Goal: Check status

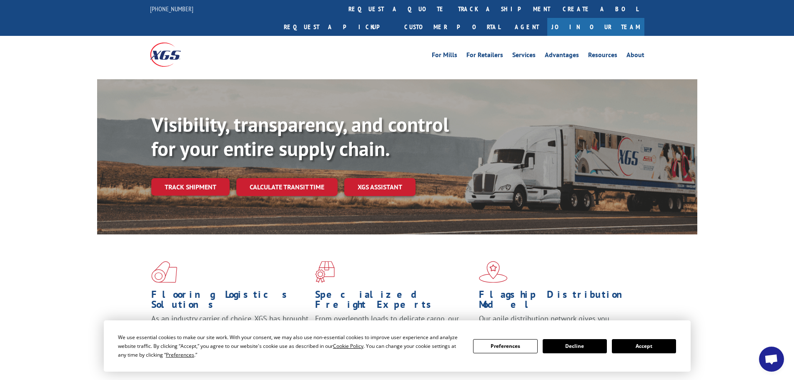
click at [648, 341] on button "Accept" at bounding box center [644, 346] width 64 height 14
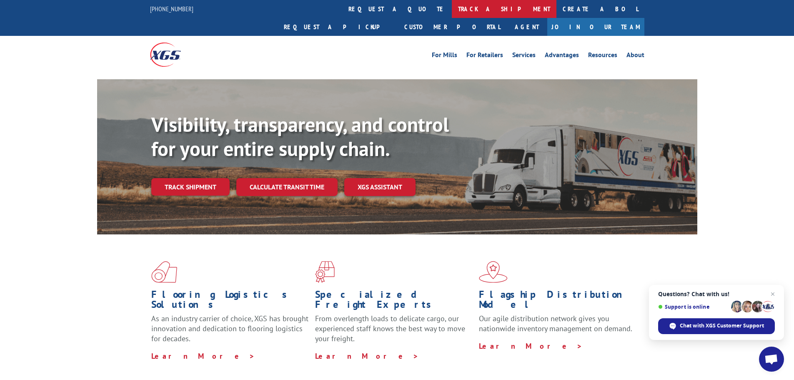
click at [452, 8] on link "track a shipment" at bounding box center [504, 9] width 105 height 18
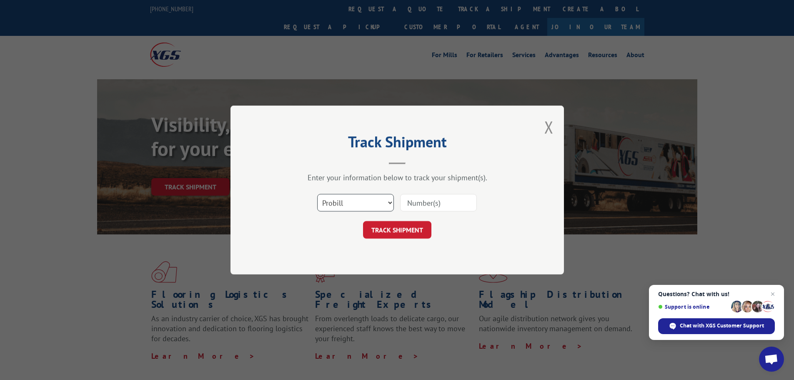
click at [353, 206] on select "Select category... Probill BOL PO" at bounding box center [355, 203] width 77 height 18
select select "po"
click at [317, 194] on select "Select category... Probill BOL PO" at bounding box center [355, 203] width 77 height 18
drag, startPoint x: 445, startPoint y: 199, endPoint x: 594, endPoint y: 219, distance: 150.6
click at [445, 199] on input at bounding box center [438, 203] width 77 height 18
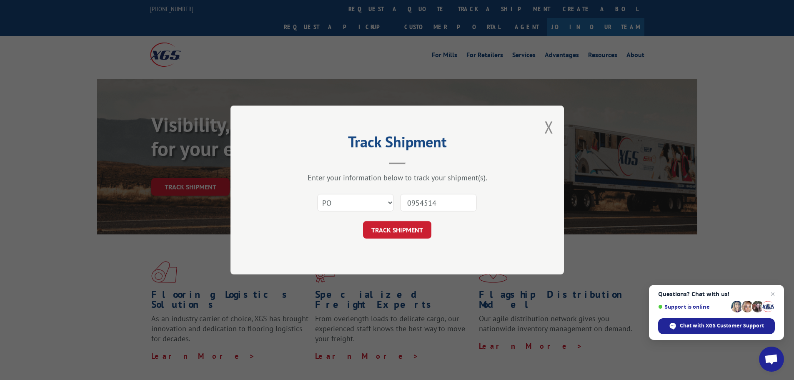
type input "09545148"
click button "TRACK SHIPMENT" at bounding box center [397, 230] width 68 height 18
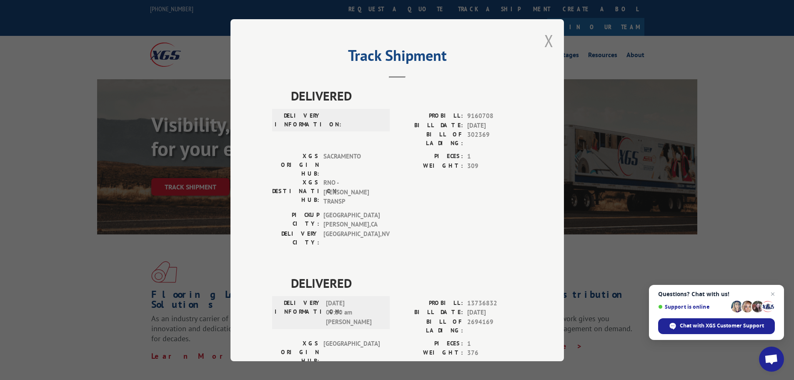
click at [548, 44] on button "Close modal" at bounding box center [549, 41] width 9 height 22
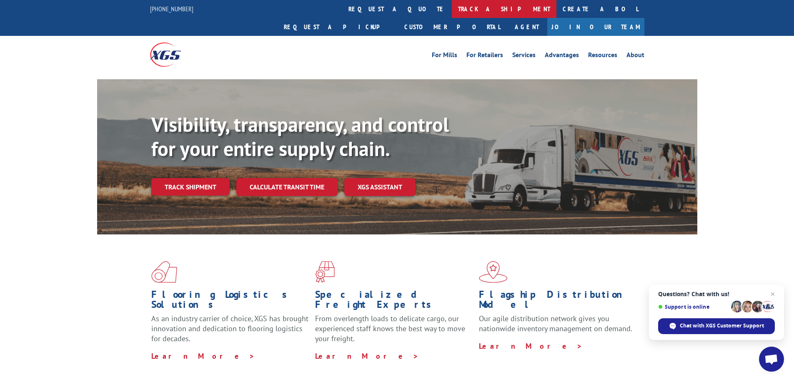
click at [452, 8] on link "track a shipment" at bounding box center [504, 9] width 105 height 18
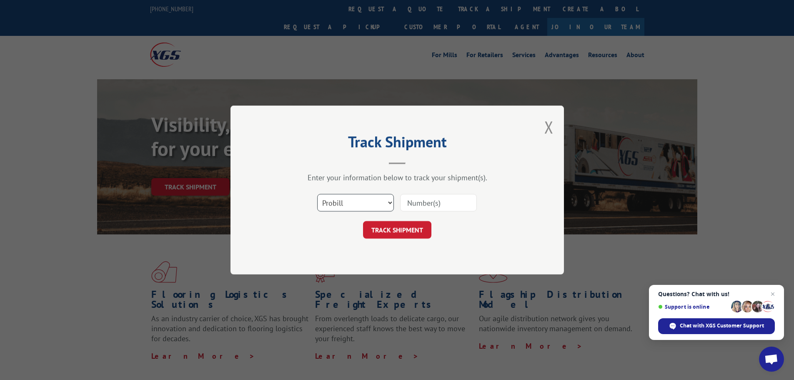
click at [359, 205] on select "Select category... Probill BOL PO" at bounding box center [355, 203] width 77 height 18
select select "po"
click at [317, 194] on select "Select category... Probill BOL PO" at bounding box center [355, 203] width 77 height 18
click at [437, 197] on input at bounding box center [438, 203] width 77 height 18
type input "09545159"
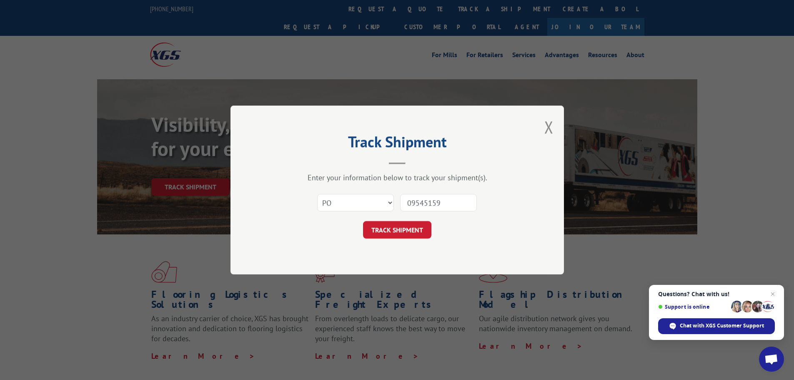
click button "TRACK SHIPMENT" at bounding box center [397, 230] width 68 height 18
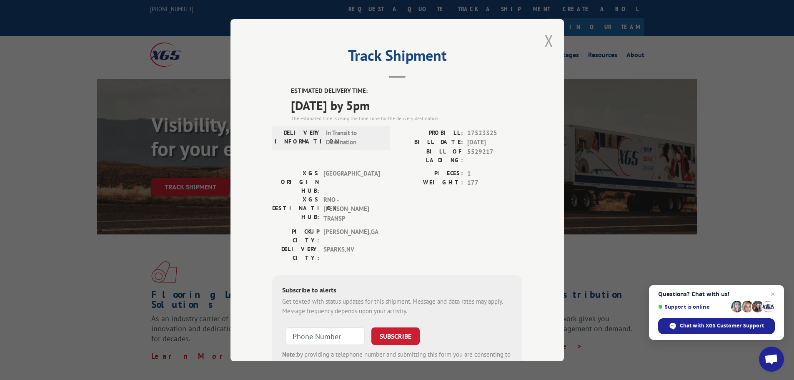
click at [550, 37] on button "Close modal" at bounding box center [549, 41] width 9 height 22
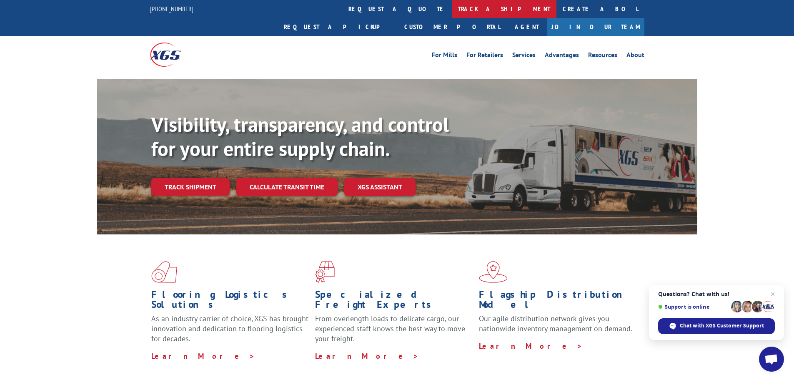
click at [452, 6] on link "track a shipment" at bounding box center [504, 9] width 105 height 18
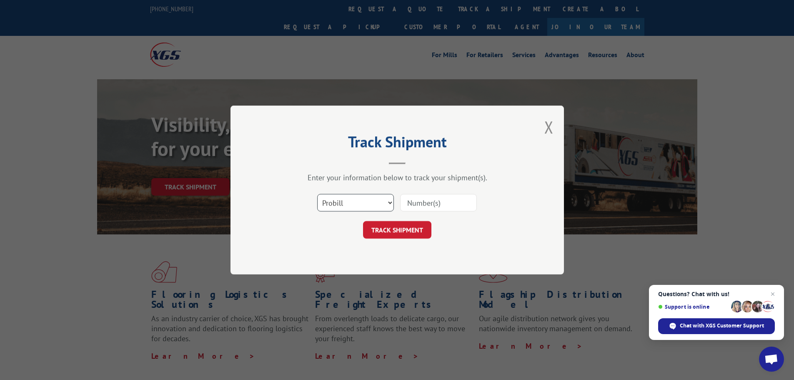
drag, startPoint x: 369, startPoint y: 201, endPoint x: 369, endPoint y: 209, distance: 7.5
click at [369, 201] on select "Select category... Probill BOL PO" at bounding box center [355, 203] width 77 height 18
select select "po"
click at [317, 194] on select "Select category... Probill BOL PO" at bounding box center [355, 203] width 77 height 18
drag, startPoint x: 454, startPoint y: 205, endPoint x: 472, endPoint y: 203, distance: 18.1
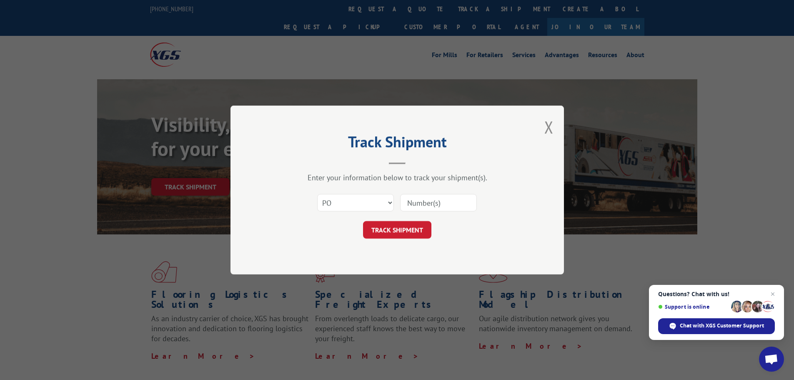
click at [462, 204] on input at bounding box center [438, 203] width 77 height 18
type input "09545148"
click button "TRACK SHIPMENT" at bounding box center [397, 230] width 68 height 18
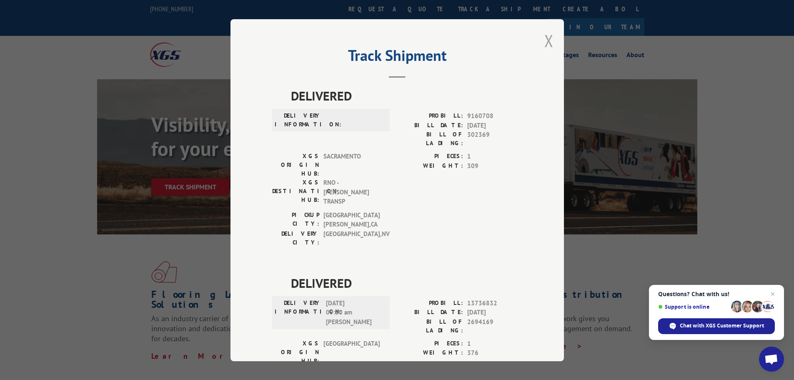
click at [545, 45] on button "Close modal" at bounding box center [549, 41] width 9 height 22
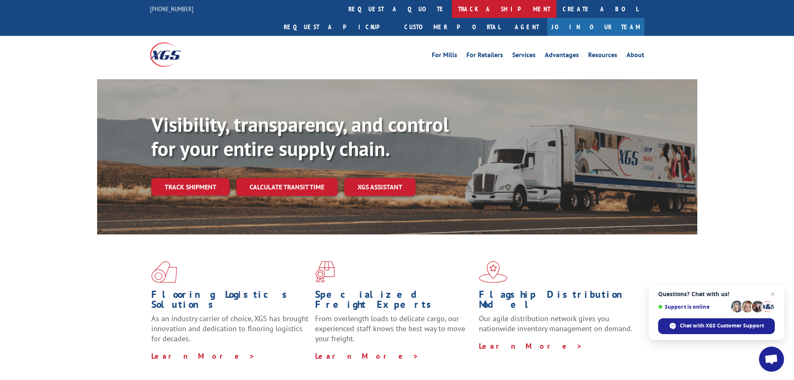
click at [452, 8] on link "track a shipment" at bounding box center [504, 9] width 105 height 18
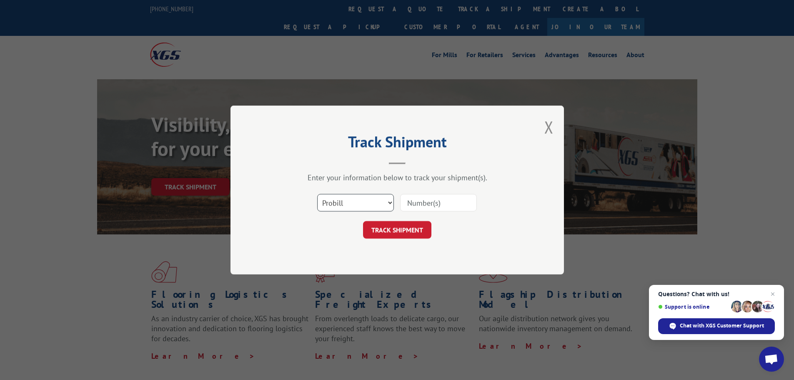
click at [364, 206] on select "Select category... Probill BOL PO" at bounding box center [355, 203] width 77 height 18
click at [317, 194] on select "Select category... Probill BOL PO" at bounding box center [355, 203] width 77 height 18
drag, startPoint x: 364, startPoint y: 195, endPoint x: 362, endPoint y: 200, distance: 5.8
click at [364, 197] on select "Select category... Probill BOL PO" at bounding box center [355, 203] width 77 height 18
select select "po"
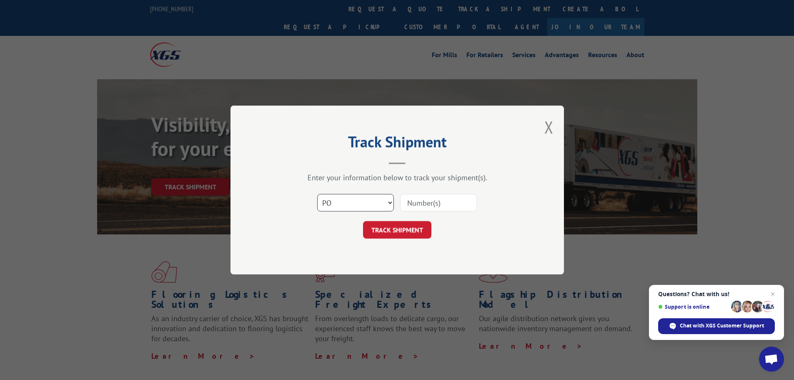
click at [317, 194] on select "Select category... Probill BOL PO" at bounding box center [355, 203] width 77 height 18
drag, startPoint x: 445, startPoint y: 203, endPoint x: 462, endPoint y: 202, distance: 17.5
click at [445, 202] on input at bounding box center [438, 203] width 77 height 18
type input "09545059"
click button "TRACK SHIPMENT" at bounding box center [397, 230] width 68 height 18
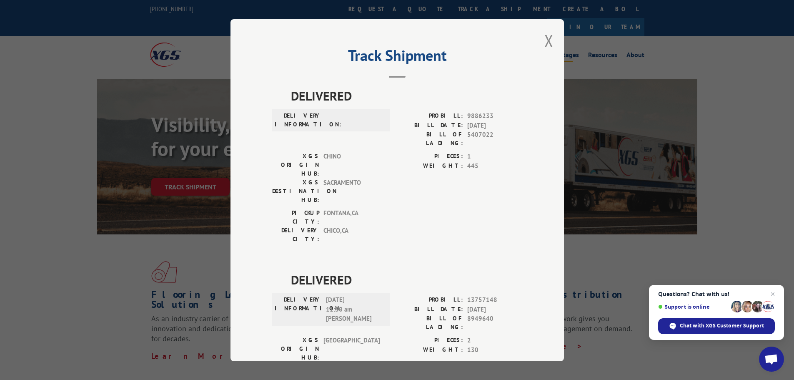
click at [548, 37] on button "Close modal" at bounding box center [549, 41] width 9 height 22
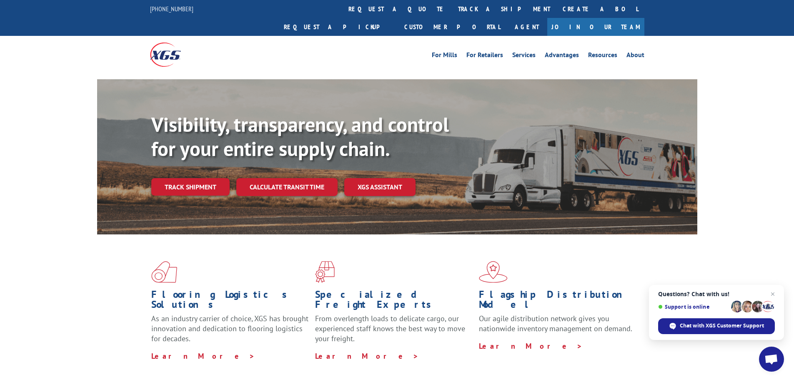
click at [452, 11] on link "track a shipment" at bounding box center [504, 9] width 105 height 18
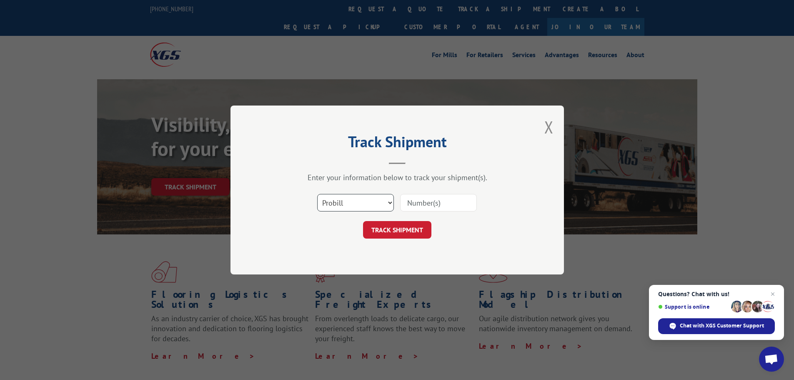
click at [352, 201] on select "Select category... Probill BOL PO" at bounding box center [355, 203] width 77 height 18
select select "po"
click at [317, 194] on select "Select category... Probill BOL PO" at bounding box center [355, 203] width 77 height 18
drag, startPoint x: 432, startPoint y: 200, endPoint x: 437, endPoint y: 199, distance: 5.3
click at [432, 200] on input at bounding box center [438, 203] width 77 height 18
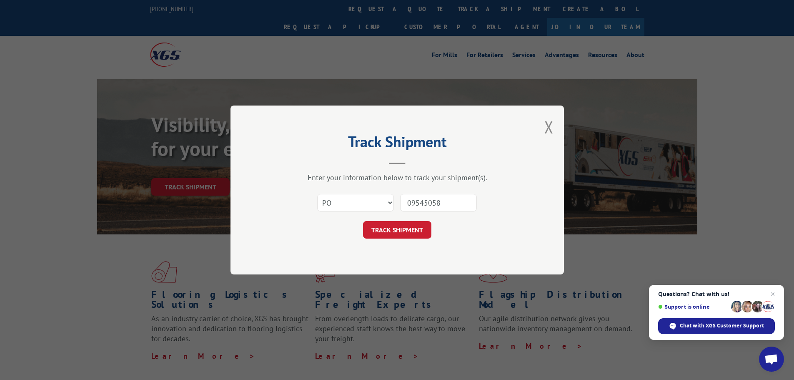
type input "09545058"
click at [363, 221] on button "TRACK SHIPMENT" at bounding box center [397, 230] width 68 height 18
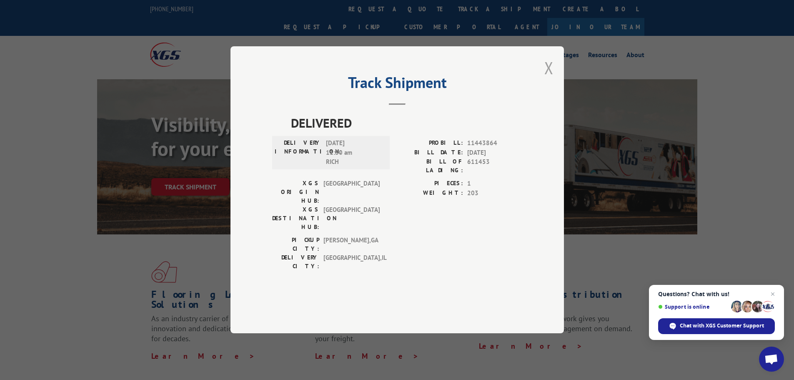
click at [548, 79] on button "Close modal" at bounding box center [549, 68] width 9 height 22
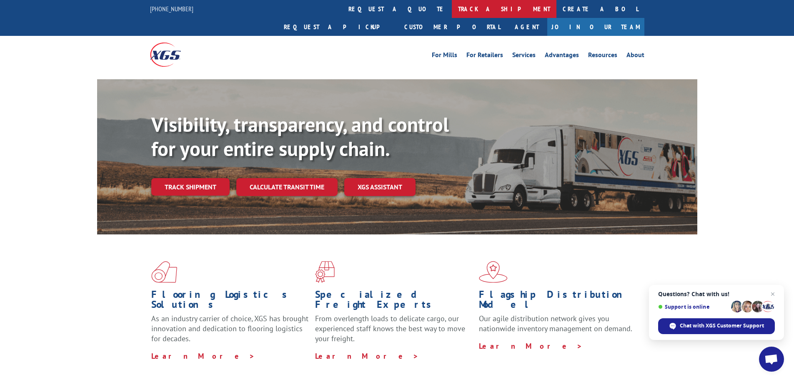
click at [452, 8] on link "track a shipment" at bounding box center [504, 9] width 105 height 18
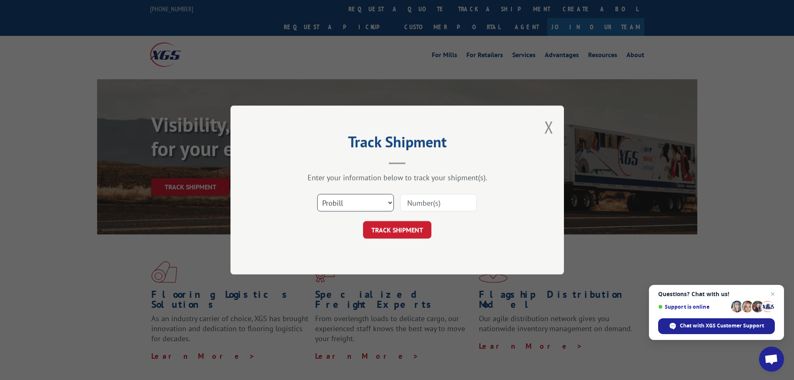
click at [357, 206] on select "Select category... Probill BOL PO" at bounding box center [355, 203] width 77 height 18
select select "po"
click at [317, 194] on select "Select category... Probill BOL PO" at bounding box center [355, 203] width 77 height 18
drag, startPoint x: 440, startPoint y: 205, endPoint x: 512, endPoint y: 111, distance: 117.8
click at [440, 204] on input at bounding box center [438, 203] width 77 height 18
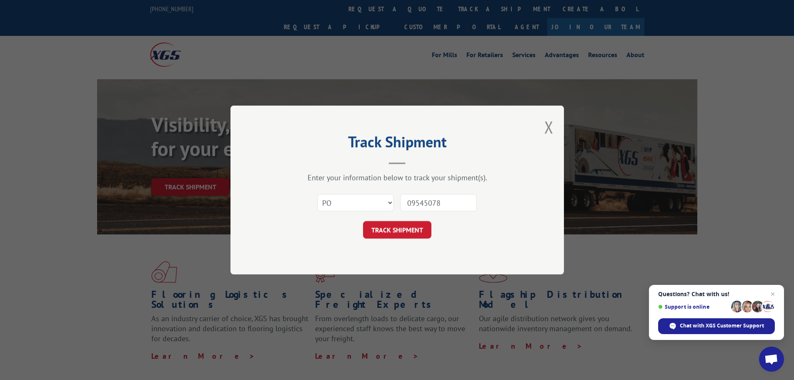
type input "09545078"
click at [363, 221] on button "TRACK SHIPMENT" at bounding box center [397, 230] width 68 height 18
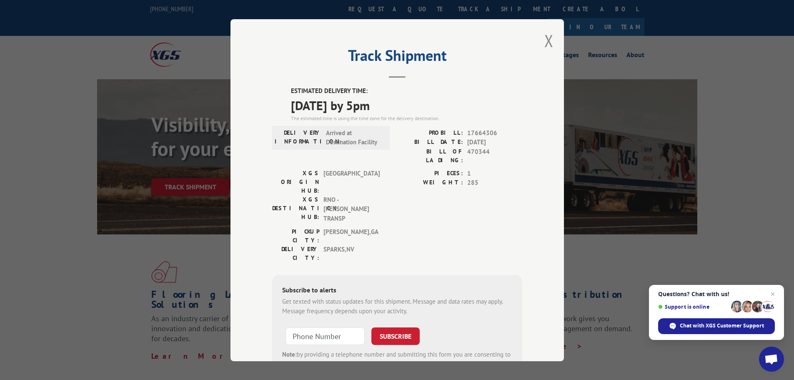
scroll to position [35, 0]
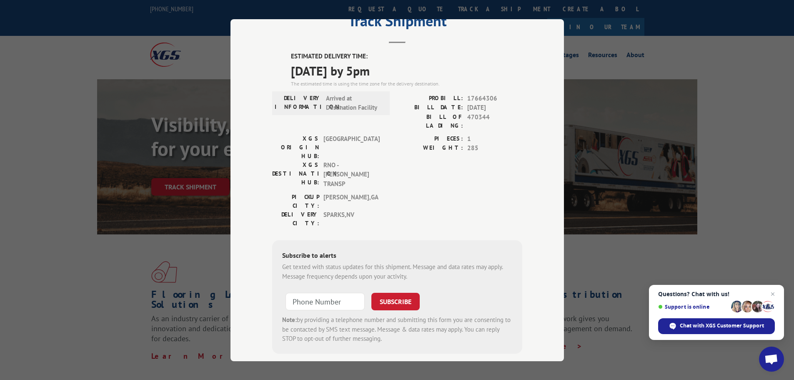
drag, startPoint x: 98, startPoint y: 38, endPoint x: 123, endPoint y: 0, distance: 46.3
click at [99, 33] on div "Track Shipment ESTIMATED DELIVERY TIME: 10/07/2025 by 5pm The estimated time is…" at bounding box center [397, 190] width 794 height 380
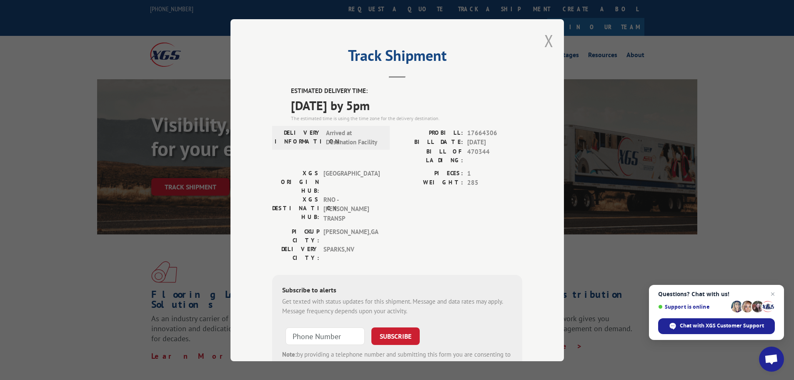
click at [545, 43] on button "Close modal" at bounding box center [549, 41] width 9 height 22
